Goal: Go to known website: Access a specific website the user already knows

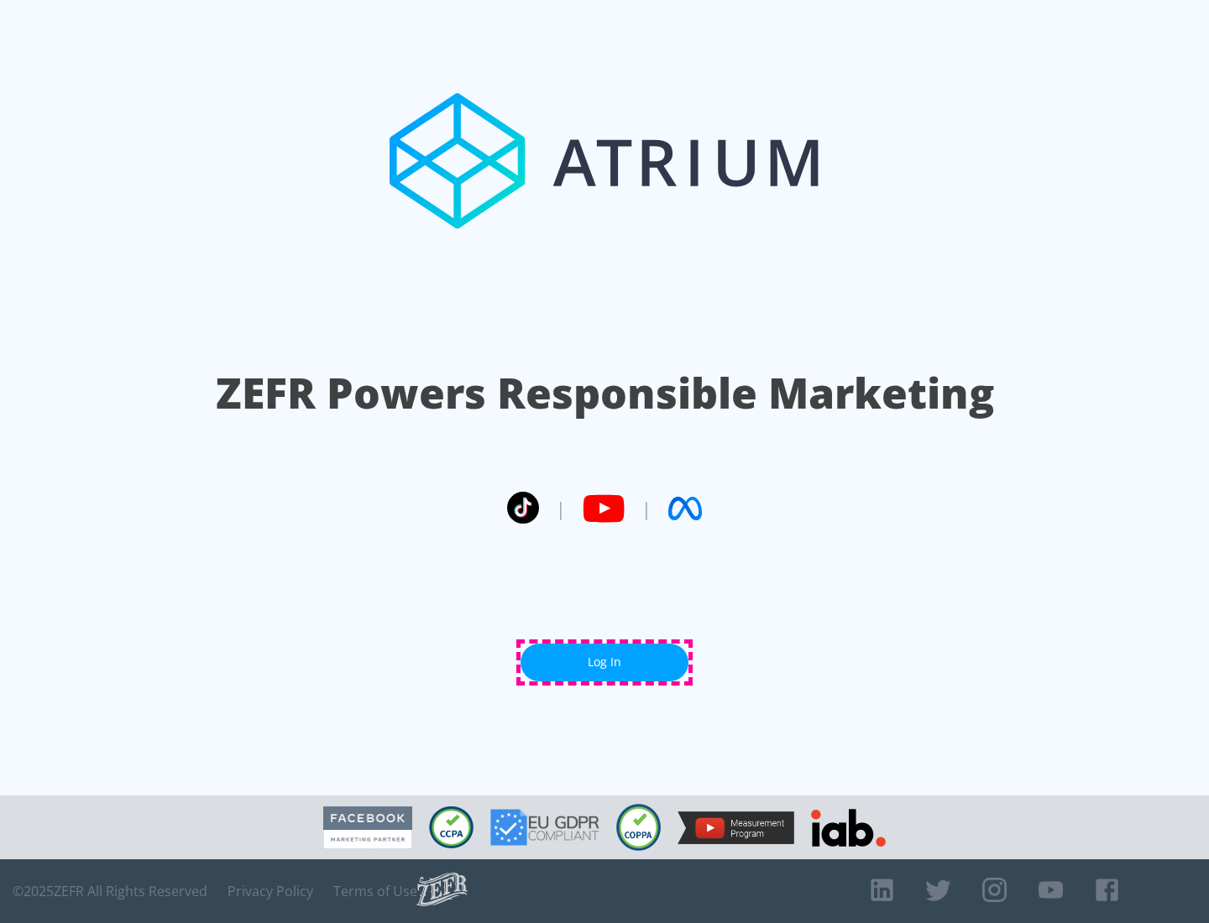
click at [604, 662] on link "Log In" at bounding box center [604, 663] width 168 height 38
